Goal: Task Accomplishment & Management: Manage account settings

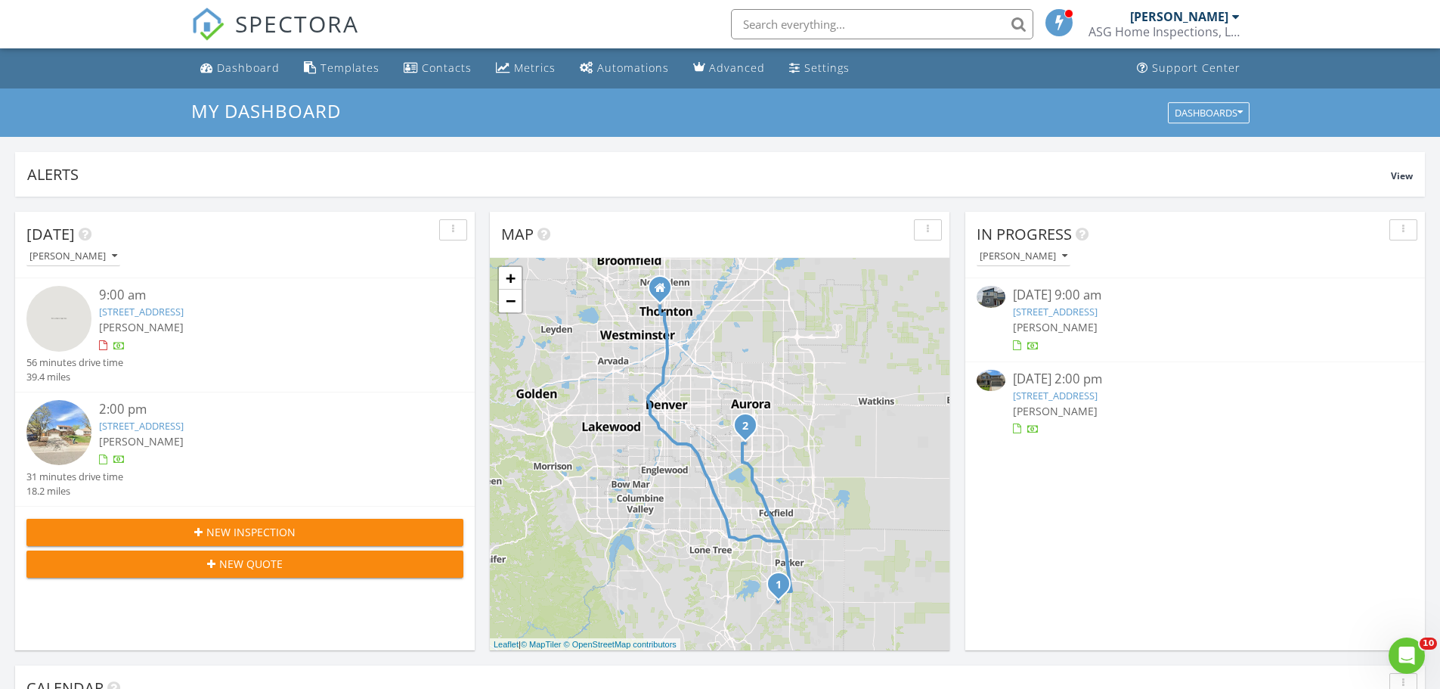
click at [1098, 305] on link "[STREET_ADDRESS]" at bounding box center [1055, 312] width 85 height 14
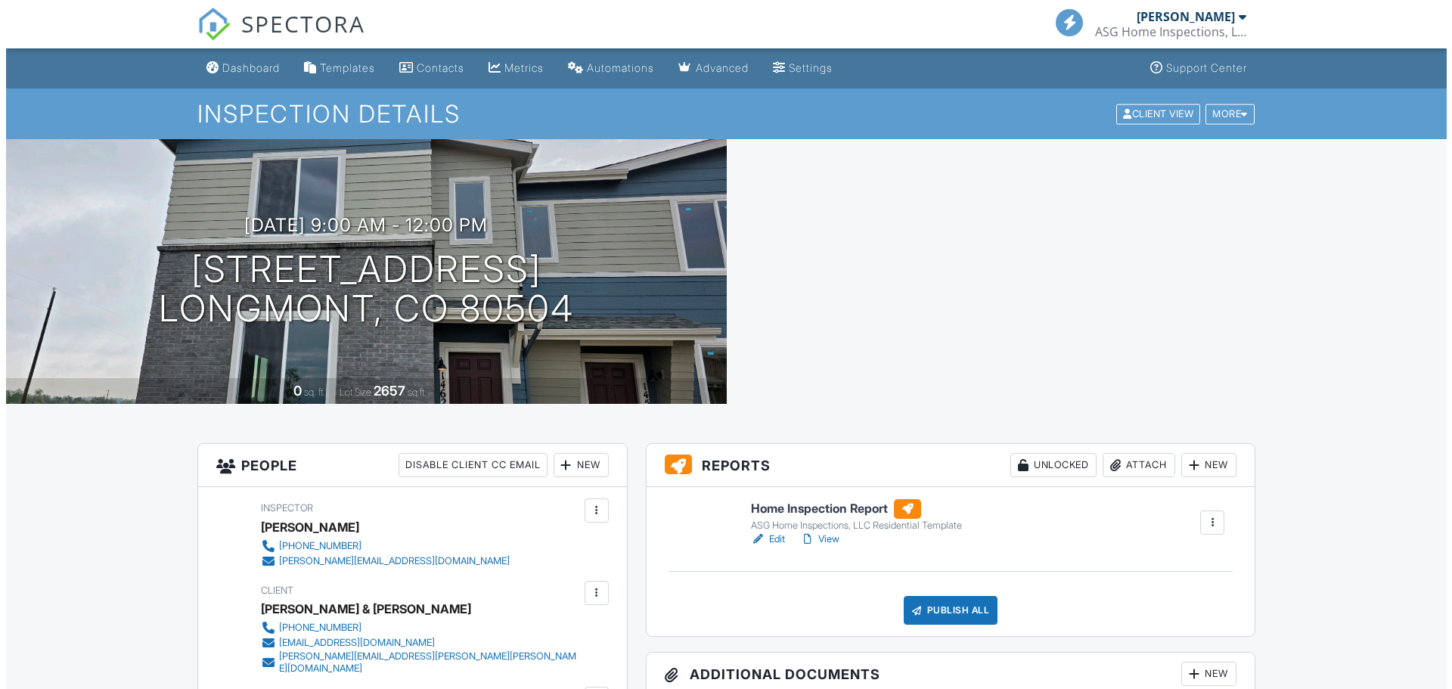
scroll to position [302, 0]
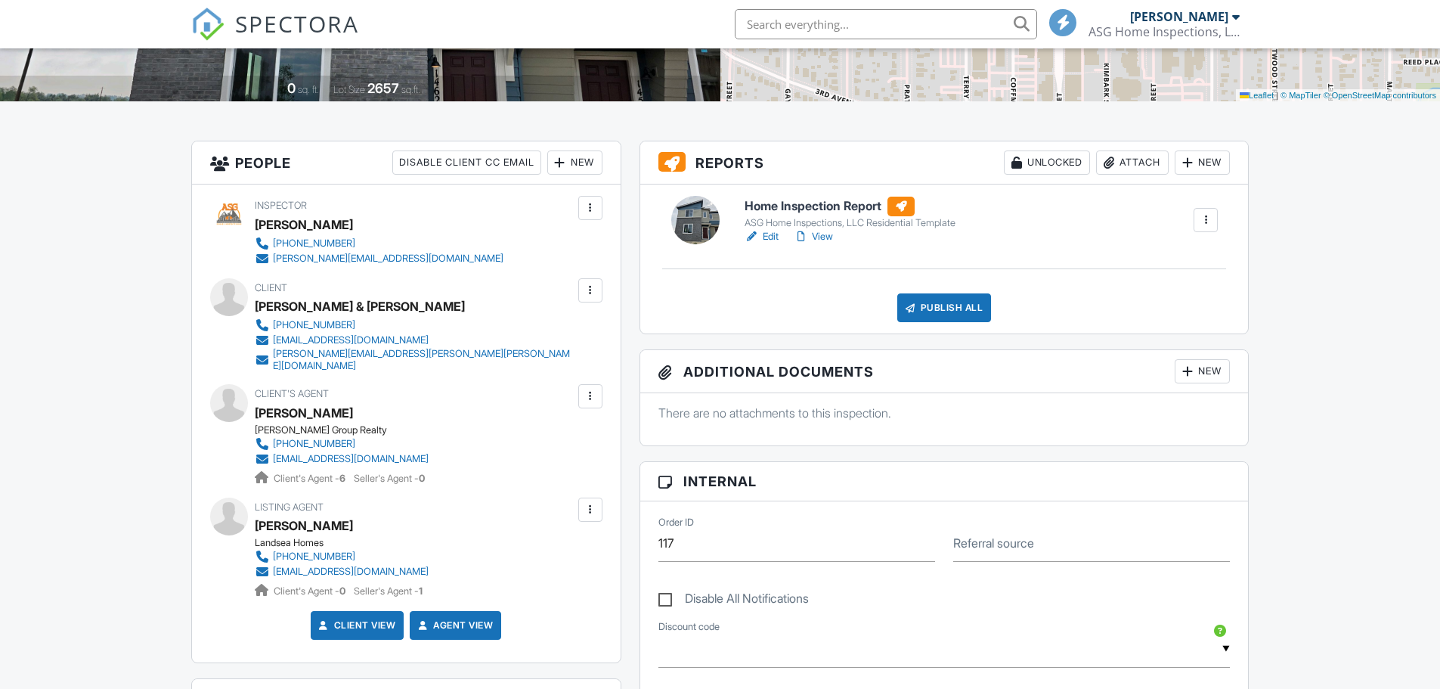
click at [1124, 169] on div "Attach" at bounding box center [1132, 162] width 73 height 24
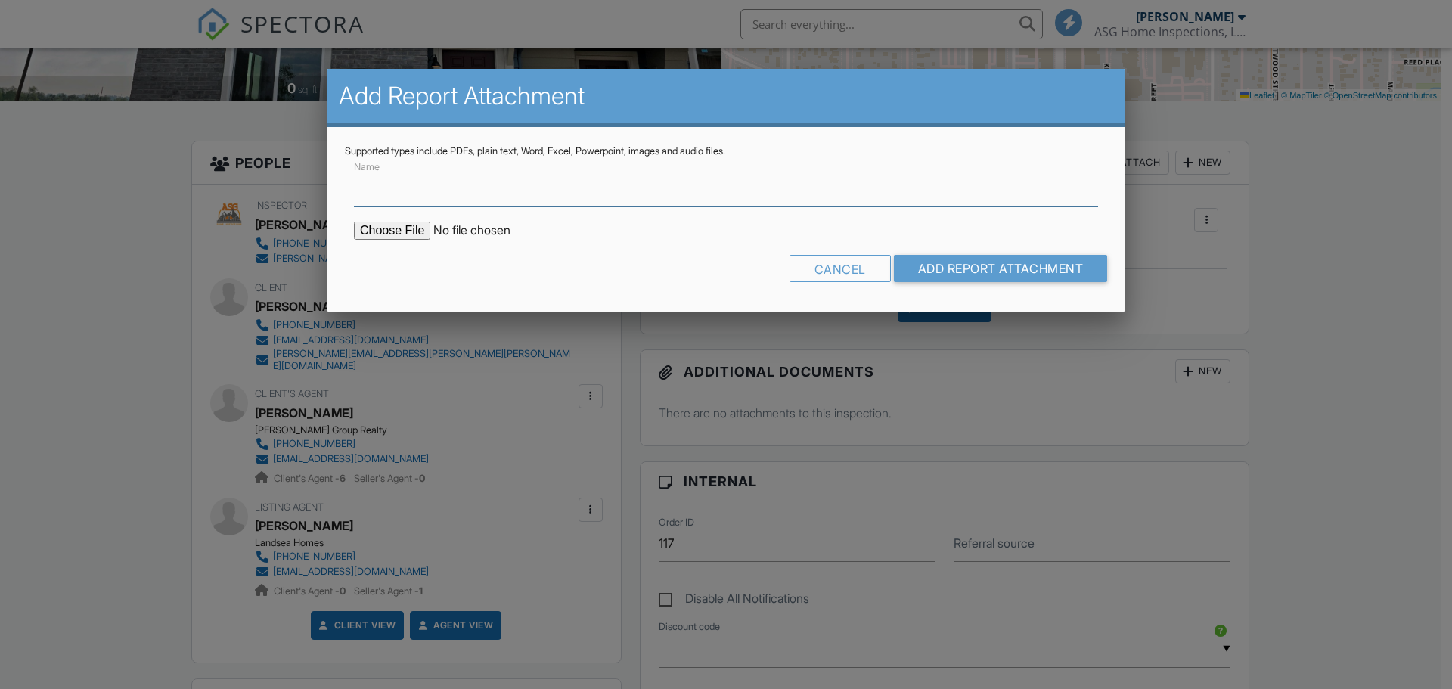
scroll to position [0, 0]
click at [394, 224] on input "file" at bounding box center [482, 231] width 257 height 18
type input "C:\fakepath\1462_Coral_Place_Sewer Scope.pdf"
click at [621, 188] on input "Name" at bounding box center [726, 187] width 744 height 37
type input "Sewer Scope Report"
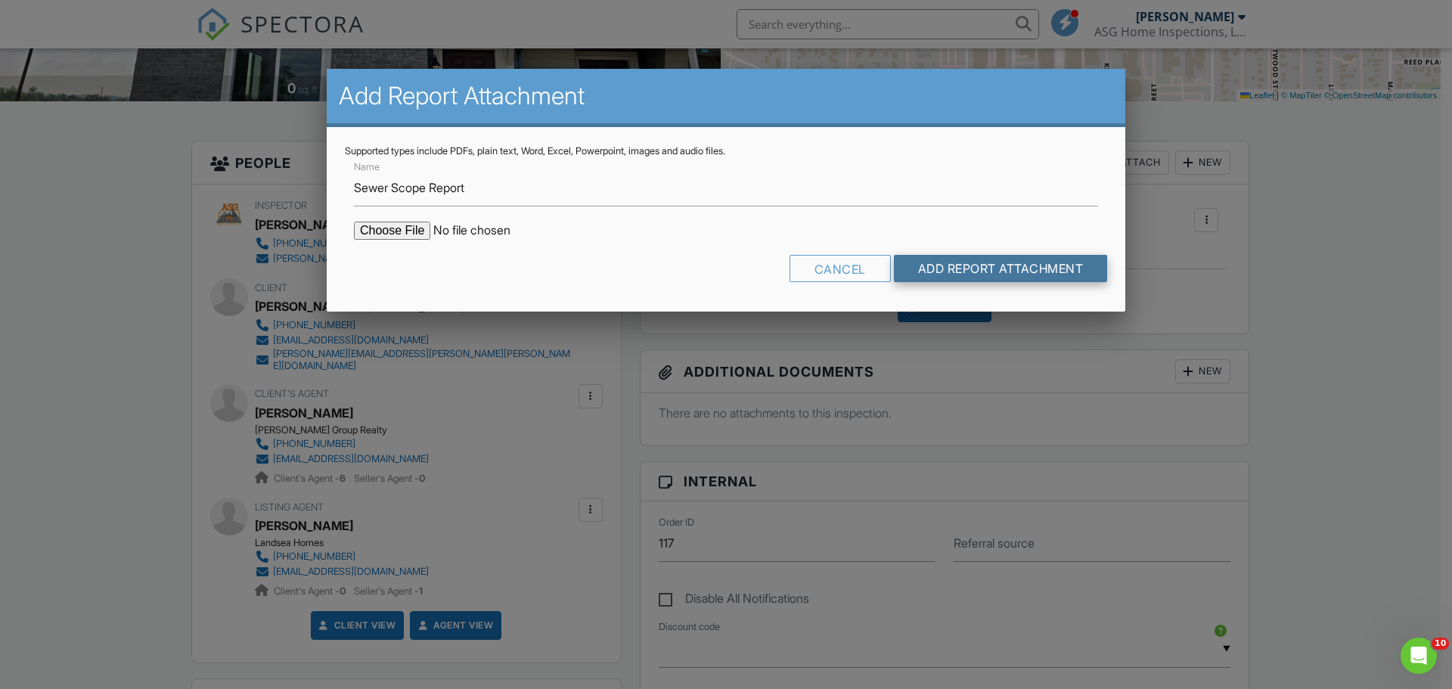
click at [917, 274] on input "Add Report Attachment" at bounding box center [1001, 268] width 214 height 27
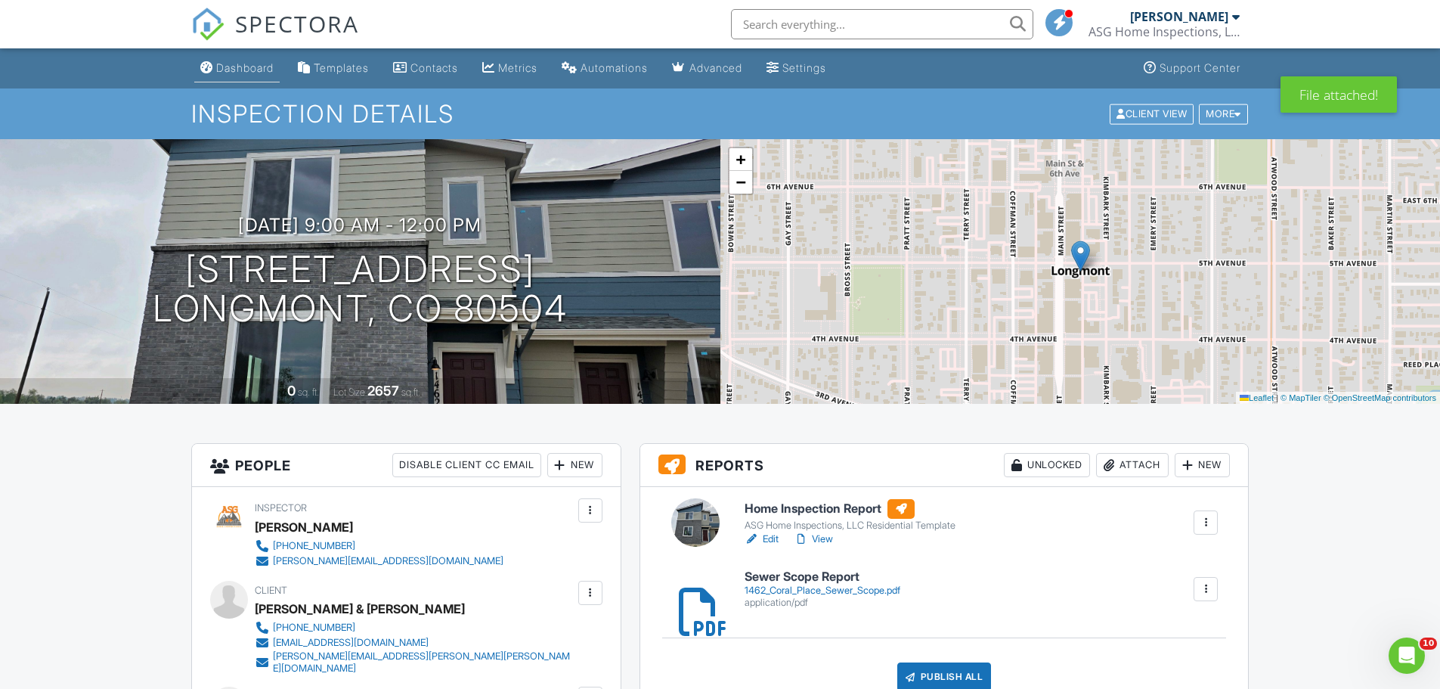
click at [263, 75] on link "Dashboard" at bounding box center [236, 68] width 85 height 28
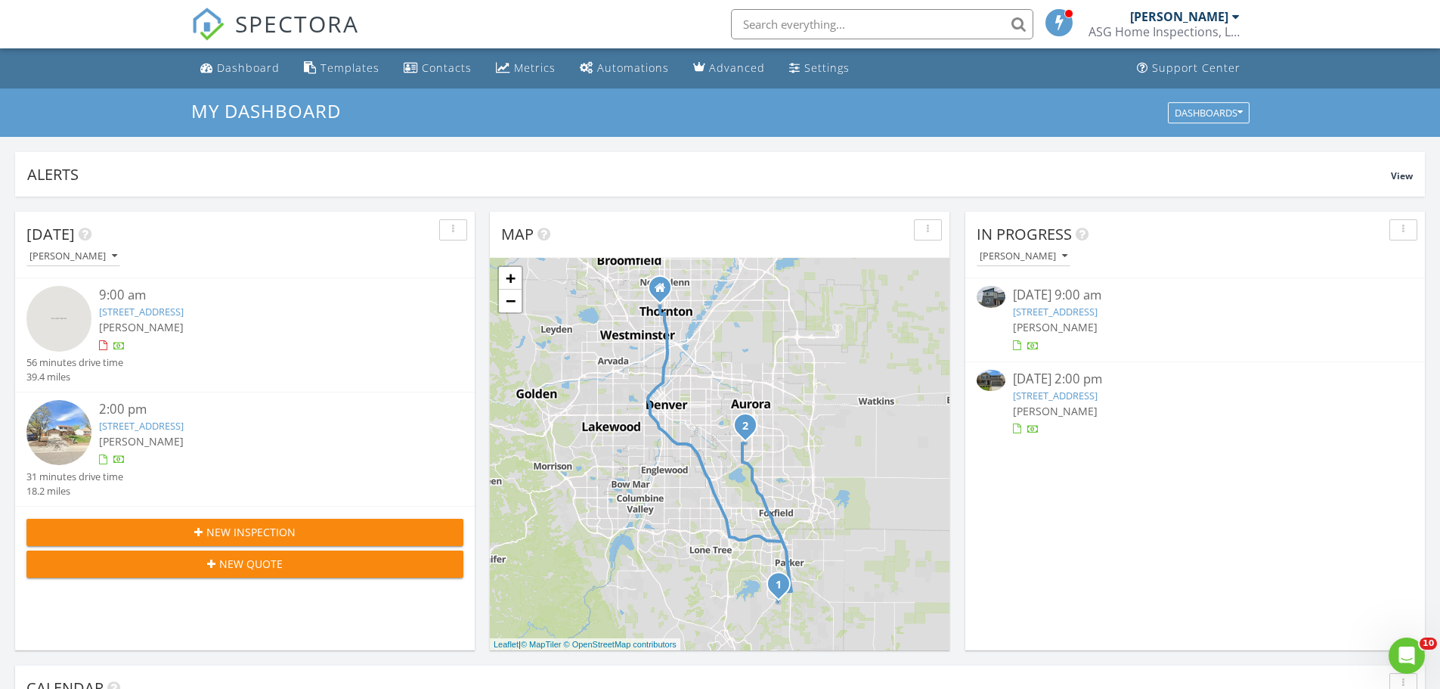
click at [1098, 394] on link "12631 Glencoe St, Thornton, CO 80241" at bounding box center [1055, 396] width 85 height 14
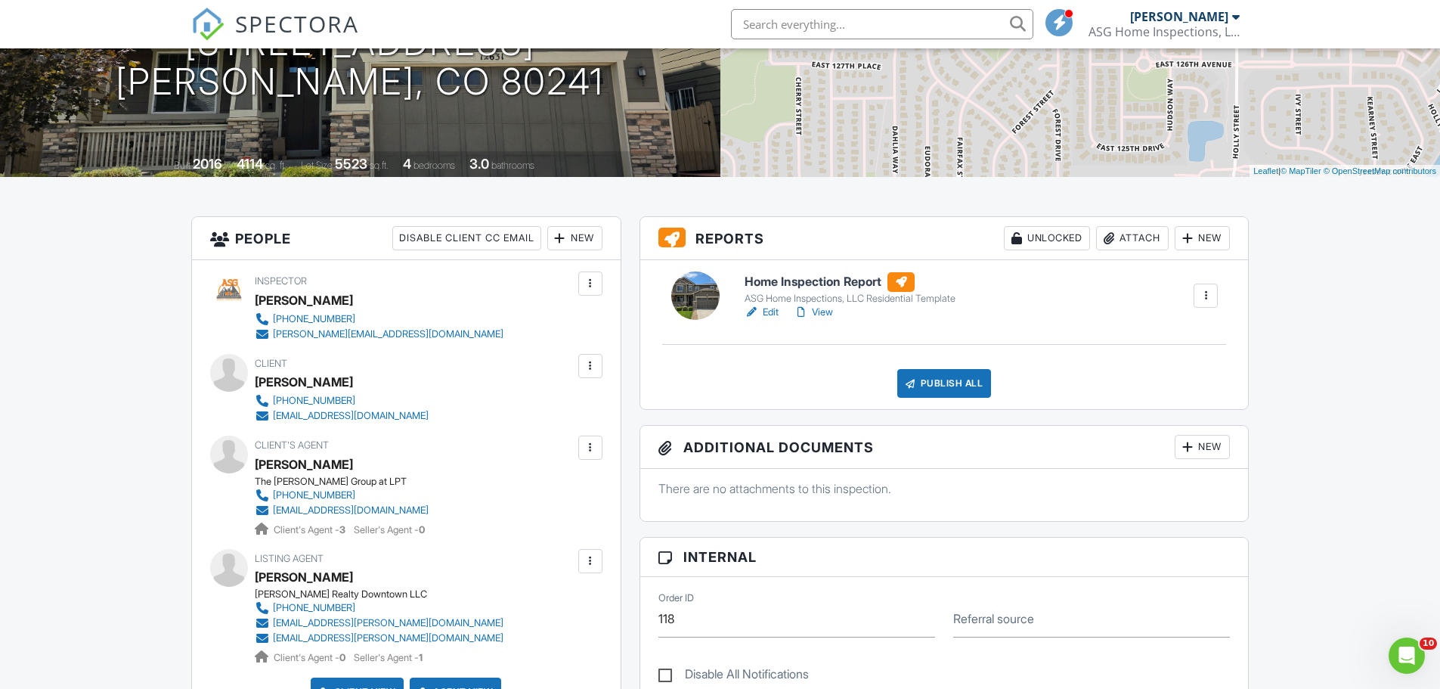
click at [775, 315] on link "Edit" at bounding box center [762, 312] width 34 height 15
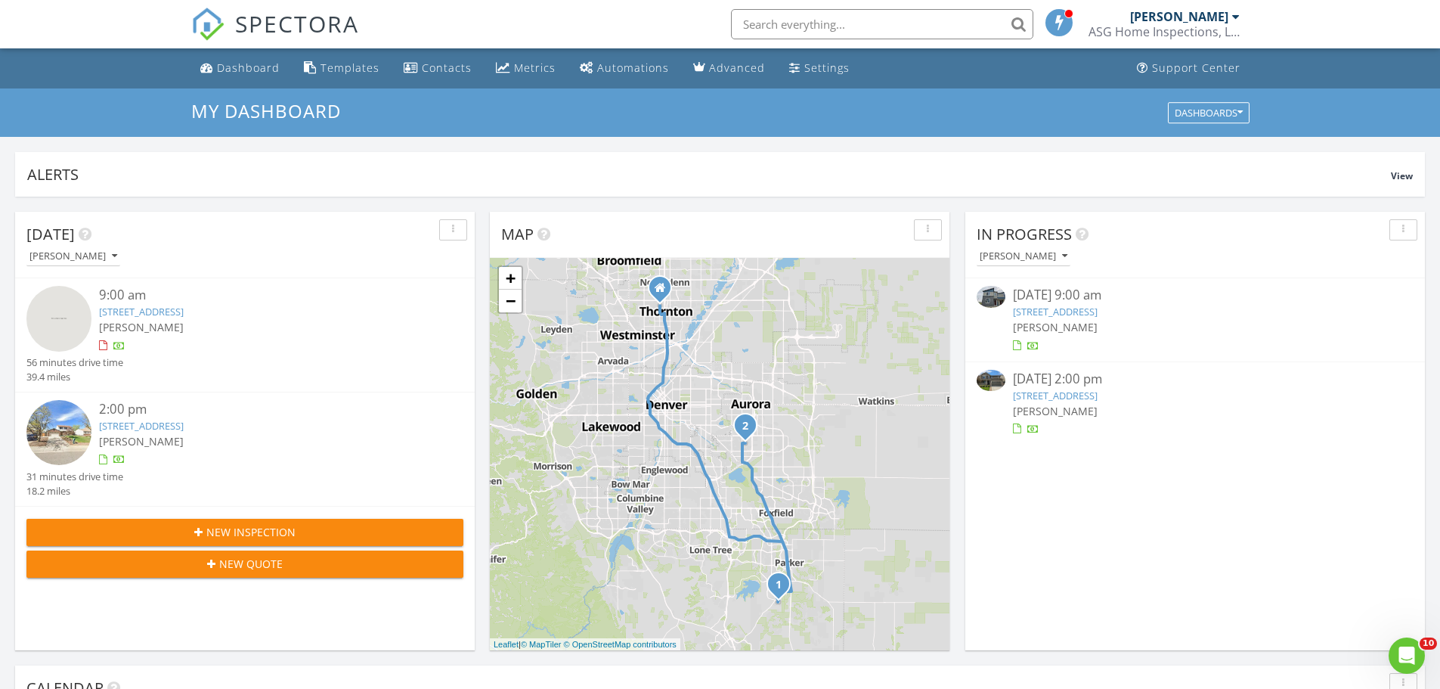
drag, startPoint x: 0, startPoint y: 0, endPoint x: 938, endPoint y: 684, distance: 1160.7
drag, startPoint x: 938, startPoint y: 684, endPoint x: 645, endPoint y: 184, distance: 579.1
click at [645, 184] on div "Alerts" at bounding box center [709, 174] width 1364 height 20
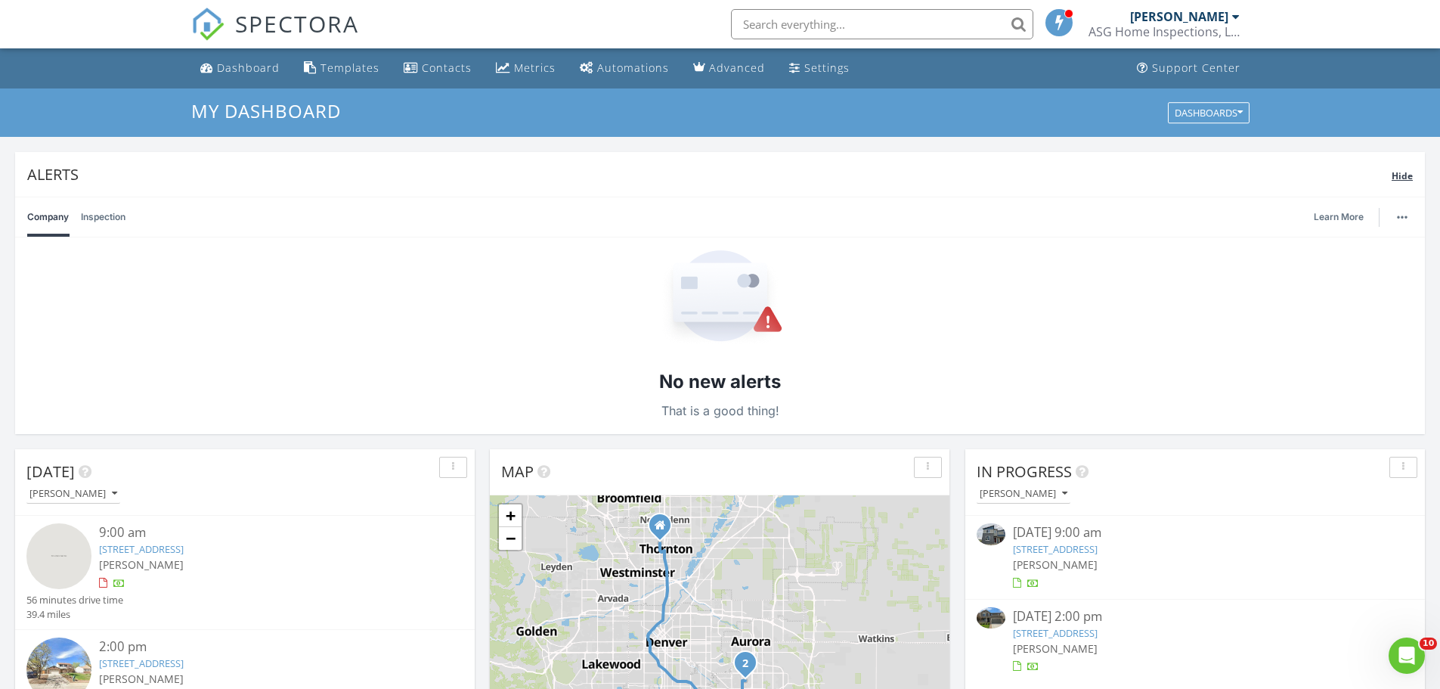
click at [1087, 196] on div "Alerts Hide" at bounding box center [720, 174] width 1410 height 45
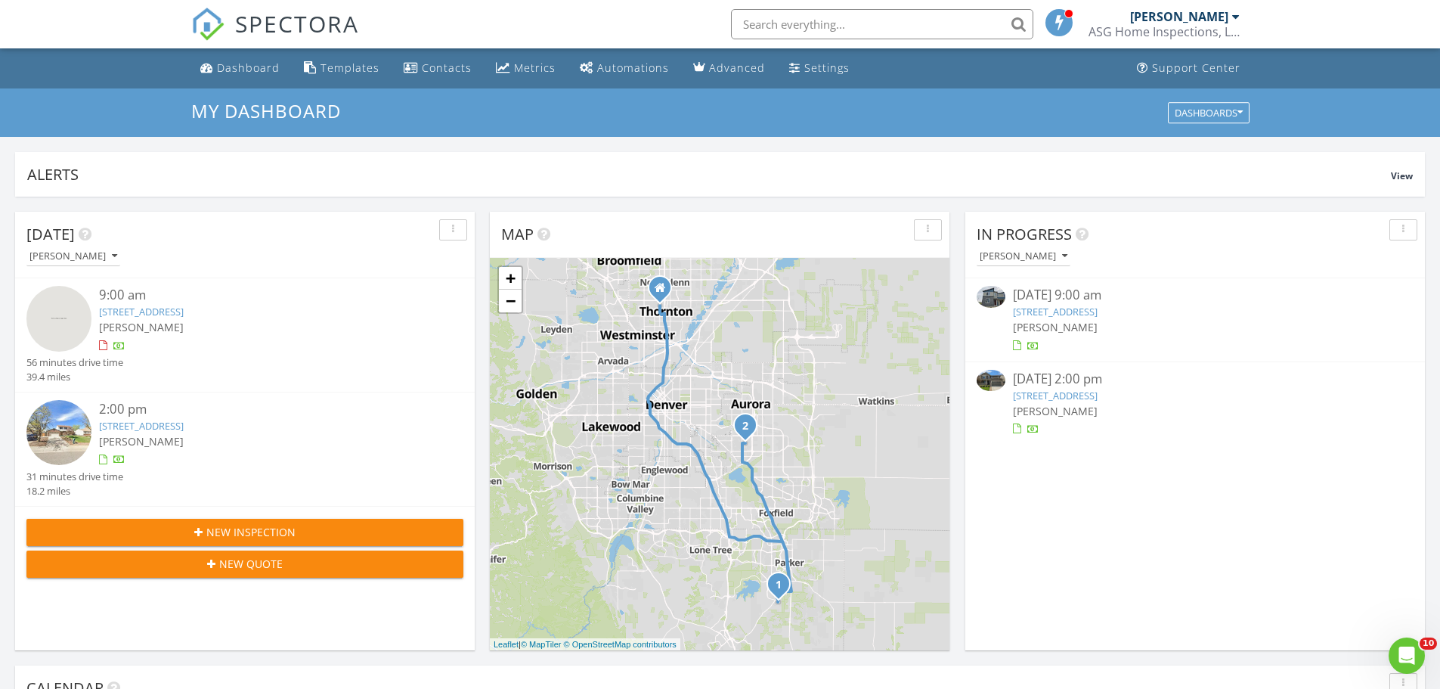
click at [1066, 393] on link "[STREET_ADDRESS]" at bounding box center [1055, 396] width 85 height 14
